Goal: Check status: Check status

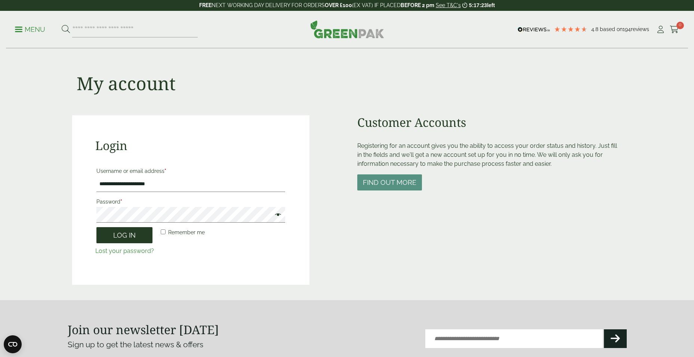
click at [134, 240] on button "Log in" at bounding box center [124, 235] width 56 height 16
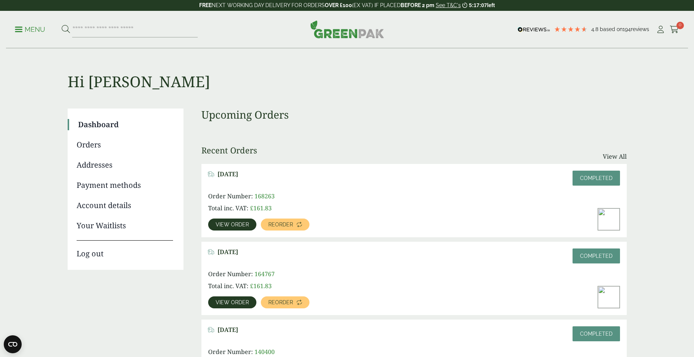
click at [93, 147] on link "Orders" at bounding box center [125, 144] width 96 height 11
